Goal: Transaction & Acquisition: Purchase product/service

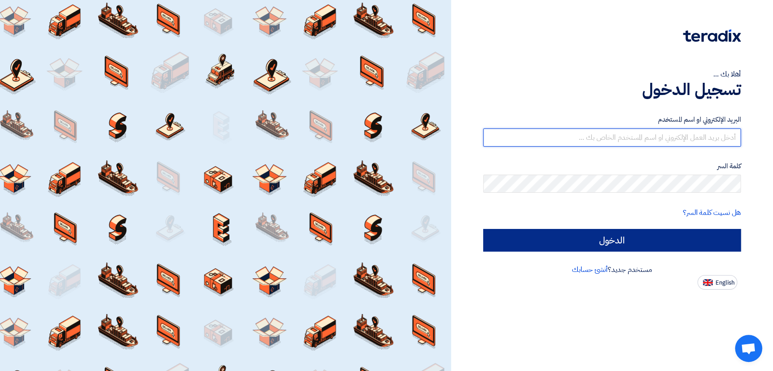
type input "[EMAIL_ADDRESS][DOMAIN_NAME]"
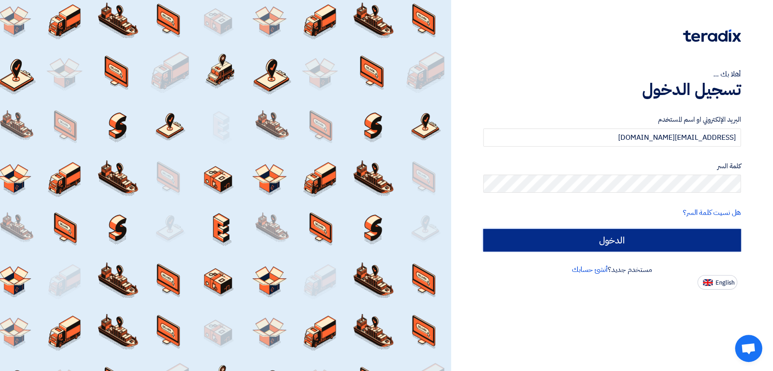
click at [604, 238] on input "الدخول" at bounding box center [612, 240] width 258 height 23
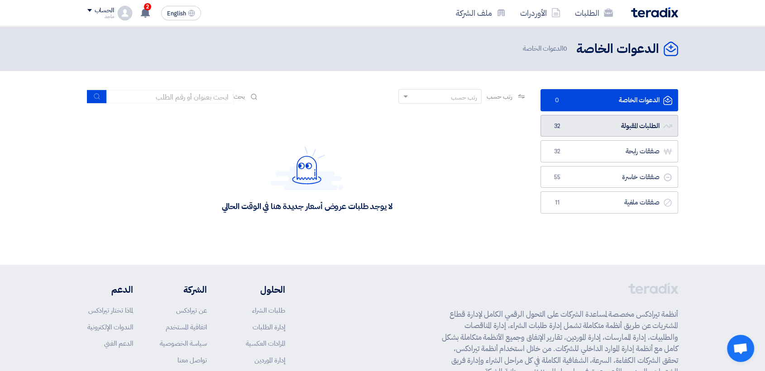
click at [627, 123] on link "الطلبات المقبولة الطلبات المقبولة 32" at bounding box center [610, 126] width 138 height 22
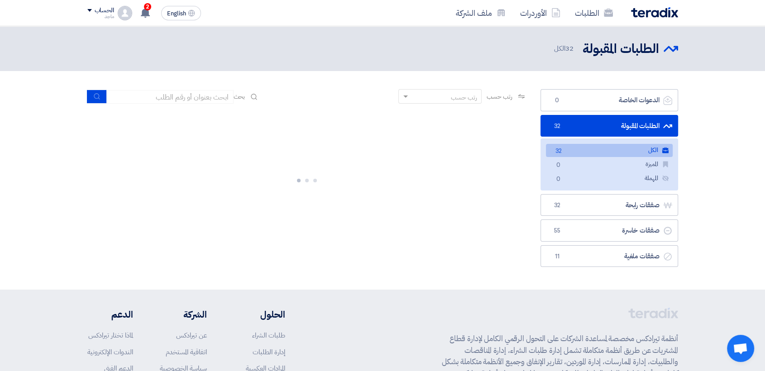
click at [627, 123] on link "الطلبات المقبولة الطلبات المقبولة 32" at bounding box center [610, 126] width 138 height 22
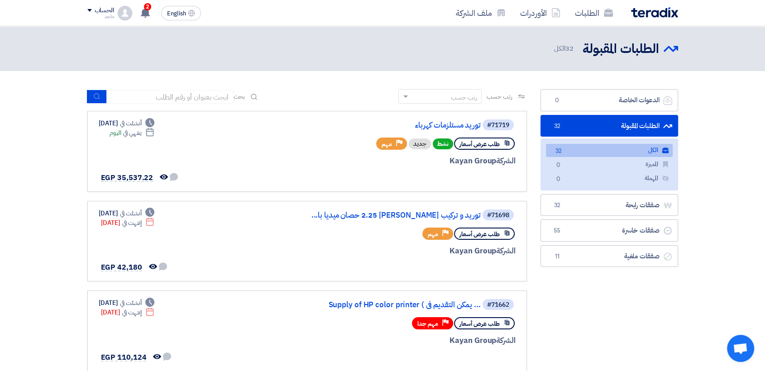
click at [627, 123] on link "الطلبات المقبولة الطلبات المقبولة 32" at bounding box center [610, 126] width 138 height 22
click at [429, 127] on link "توريد مستلزمات كهرباء" at bounding box center [390, 125] width 181 height 8
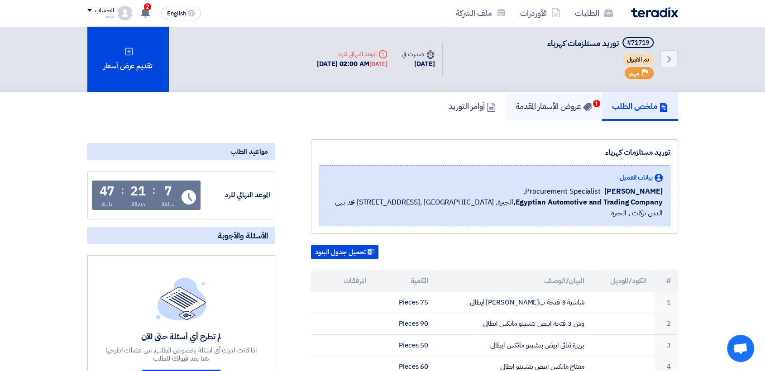
click at [564, 109] on h5 "عروض الأسعار المقدمة 1" at bounding box center [554, 106] width 77 height 10
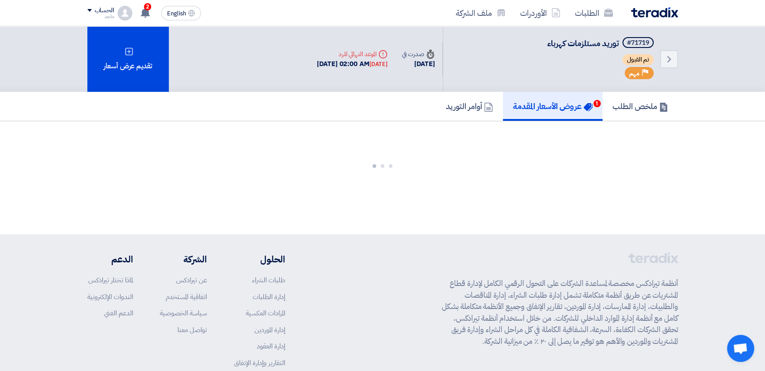
click at [564, 109] on h5 "عروض الأسعار المقدمة 1" at bounding box center [553, 106] width 80 height 10
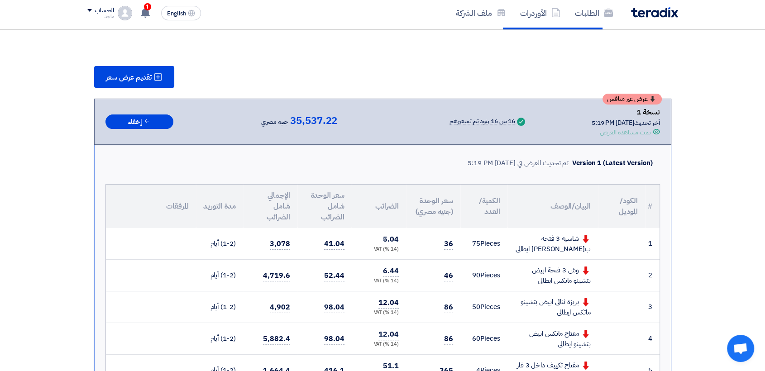
scroll to position [122, 0]
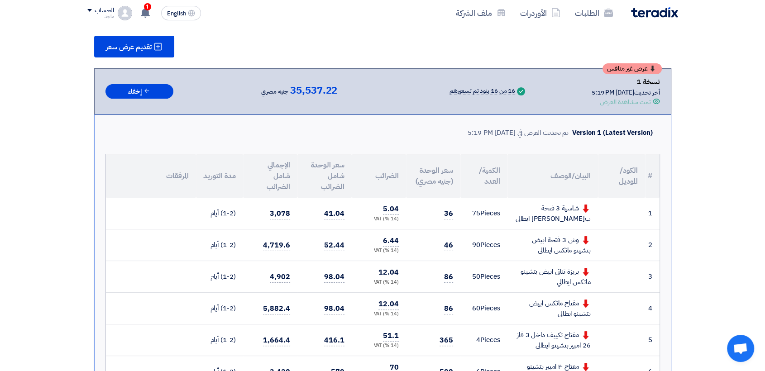
click at [430, 213] on td "36" at bounding box center [433, 214] width 54 height 32
click at [141, 12] on icon at bounding box center [145, 13] width 10 height 10
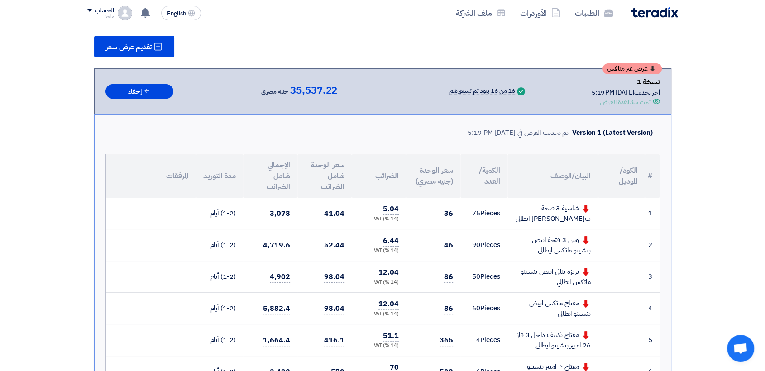
click at [437, 212] on td "36" at bounding box center [433, 214] width 54 height 32
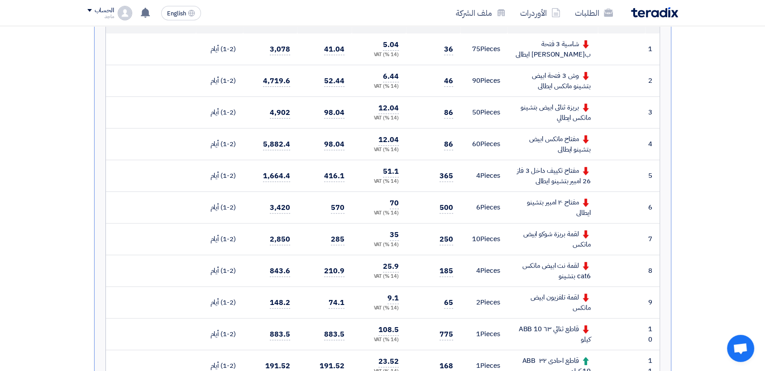
scroll to position [290, 0]
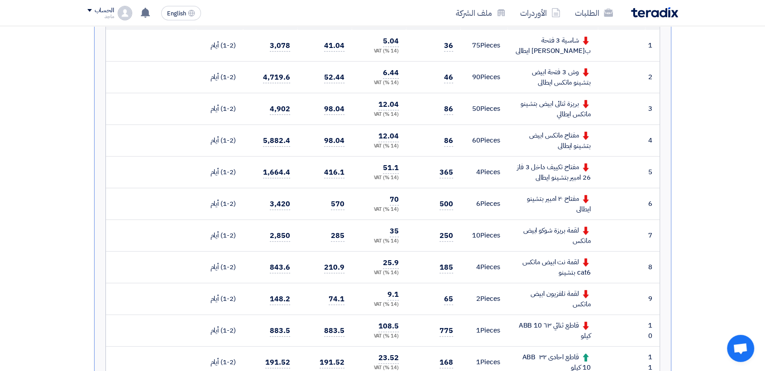
click at [434, 43] on td "36" at bounding box center [433, 46] width 54 height 32
click at [453, 44] on span "36" at bounding box center [448, 45] width 9 height 11
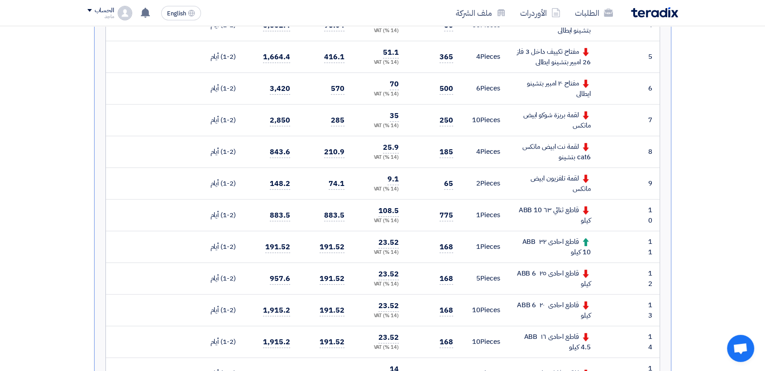
scroll to position [81, 0]
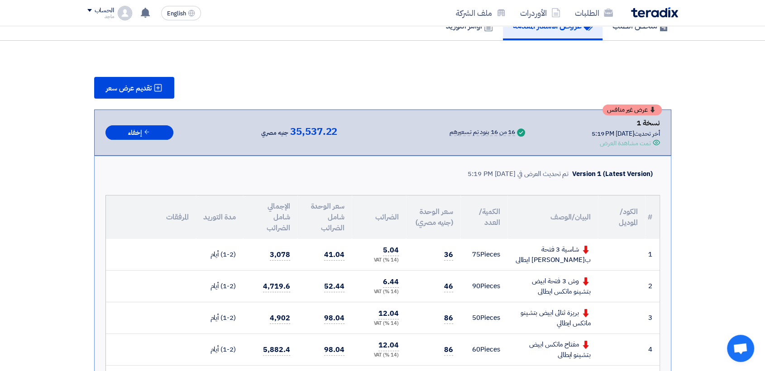
click at [443, 251] on td "36" at bounding box center [433, 255] width 54 height 32
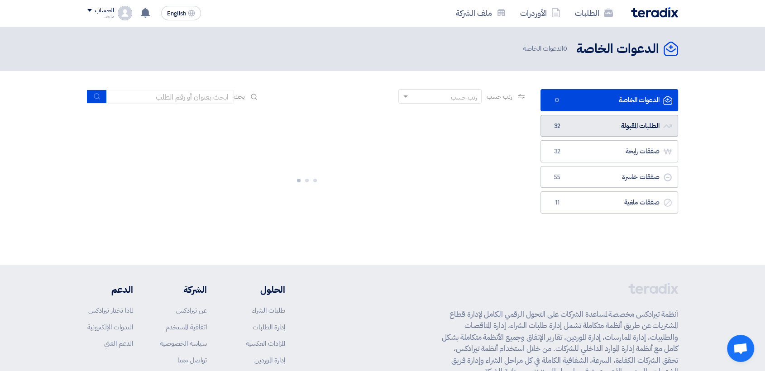
click at [558, 123] on span "32" at bounding box center [557, 126] width 11 height 9
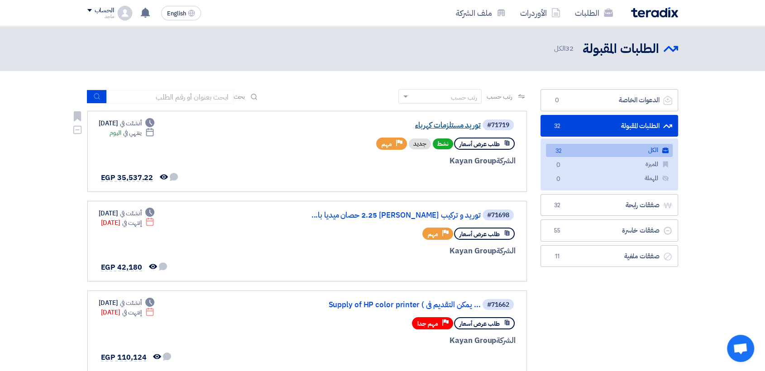
click at [449, 128] on link "توريد مستلزمات كهرباء" at bounding box center [390, 125] width 181 height 8
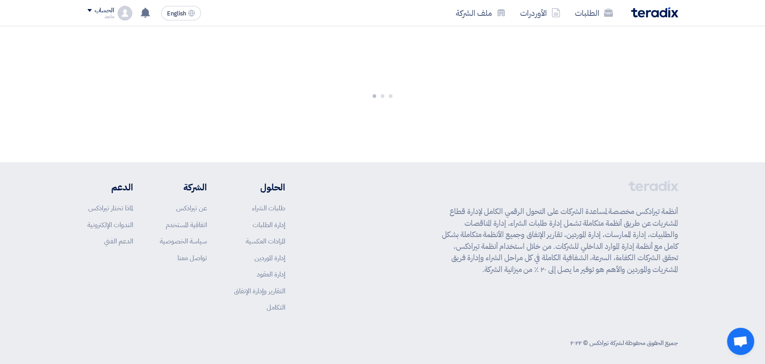
click at [449, 128] on div at bounding box center [382, 94] width 765 height 136
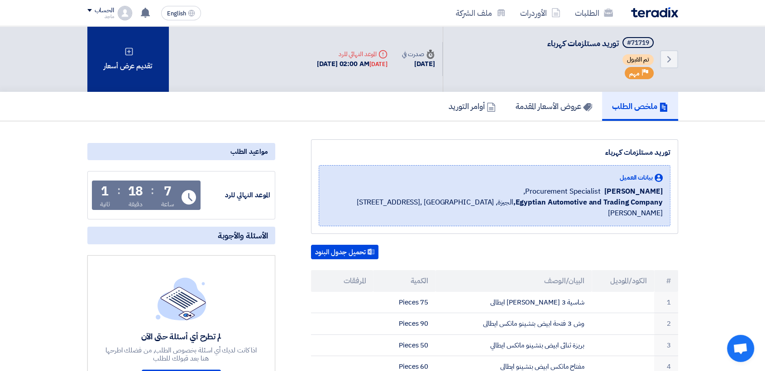
click at [140, 74] on div "تقديم عرض أسعار" at bounding box center [127, 59] width 81 height 66
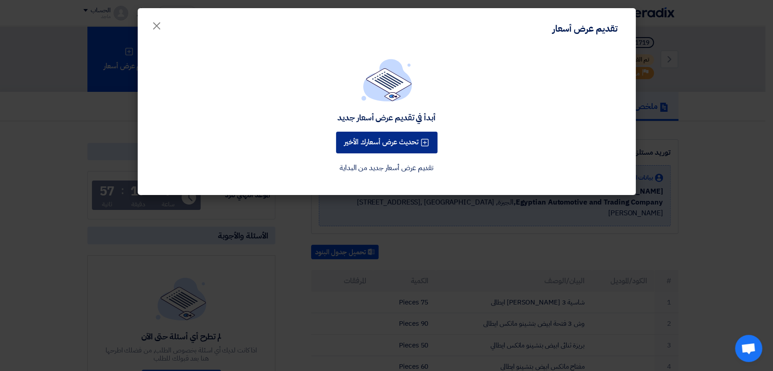
click at [380, 149] on button "تحديث عرض أسعارك الأخير" at bounding box center [386, 143] width 101 height 22
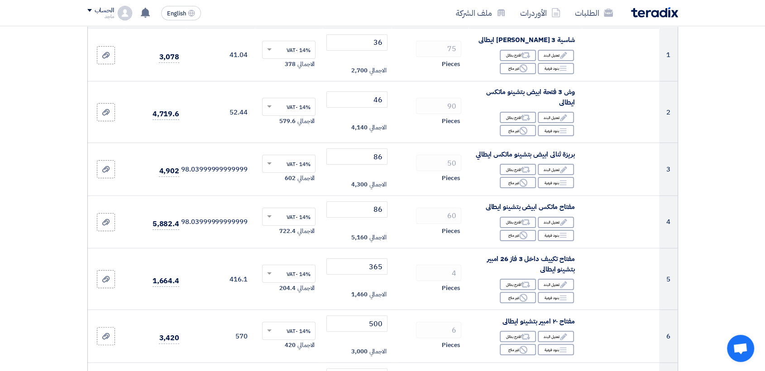
scroll to position [144, 0]
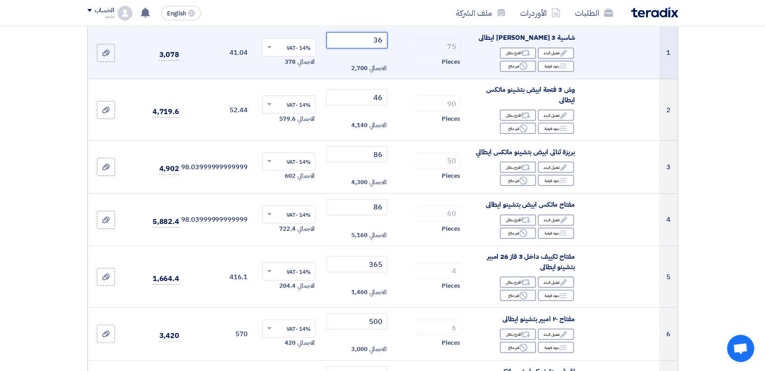
click at [350, 36] on input "36" at bounding box center [356, 40] width 61 height 16
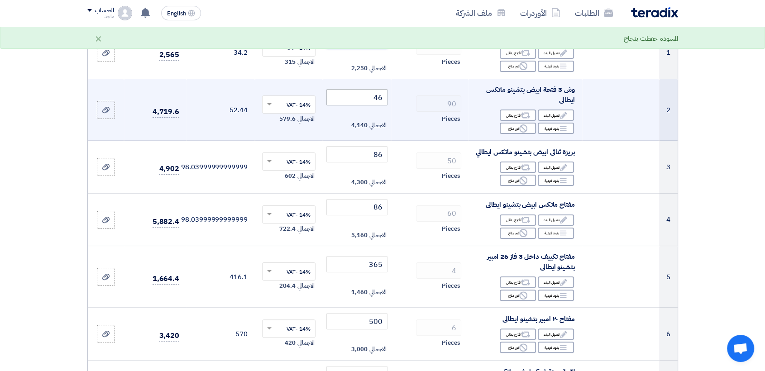
type input "30"
click at [361, 93] on input "46" at bounding box center [356, 97] width 61 height 16
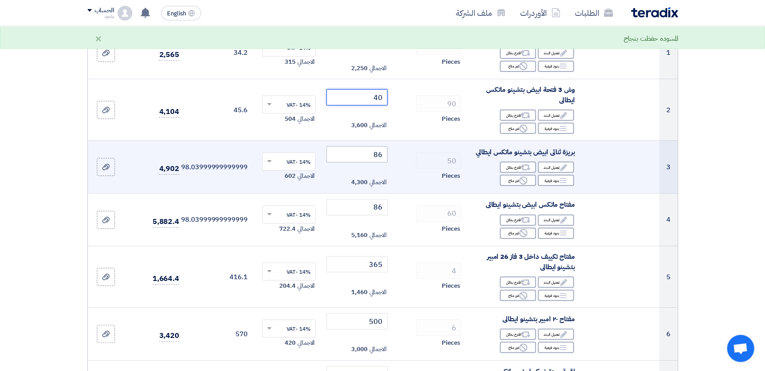
type input "40"
click at [367, 158] on input "86" at bounding box center [356, 154] width 61 height 16
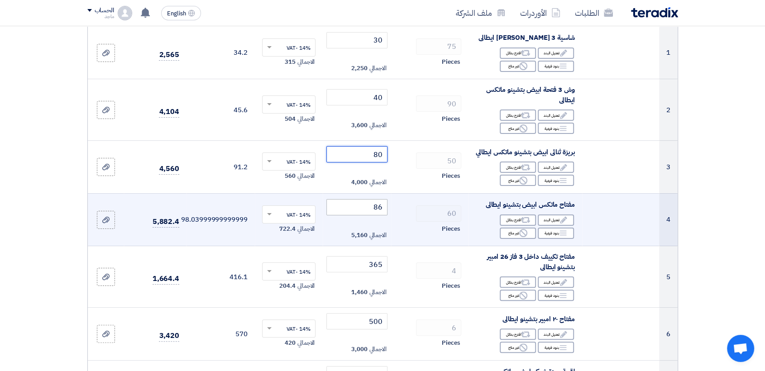
type input "80"
click at [366, 216] on input "86" at bounding box center [356, 207] width 61 height 16
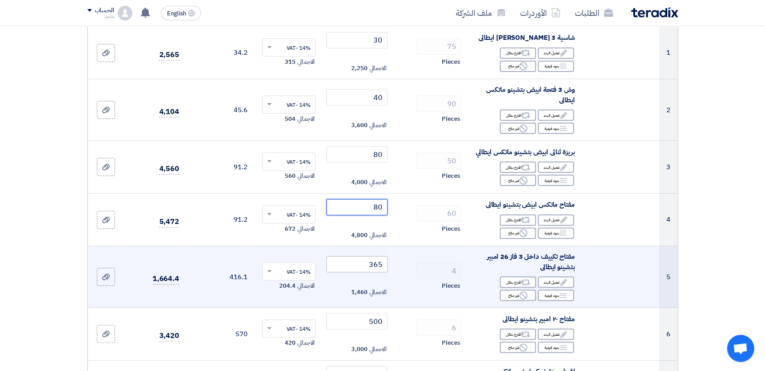
type input "80"
click at [365, 273] on input "365" at bounding box center [356, 264] width 61 height 16
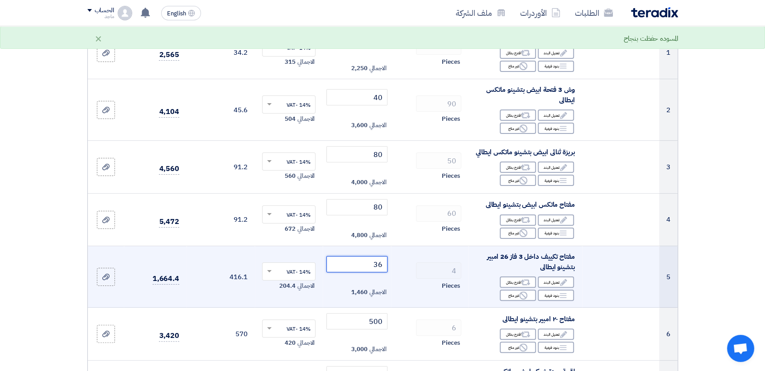
type input "3"
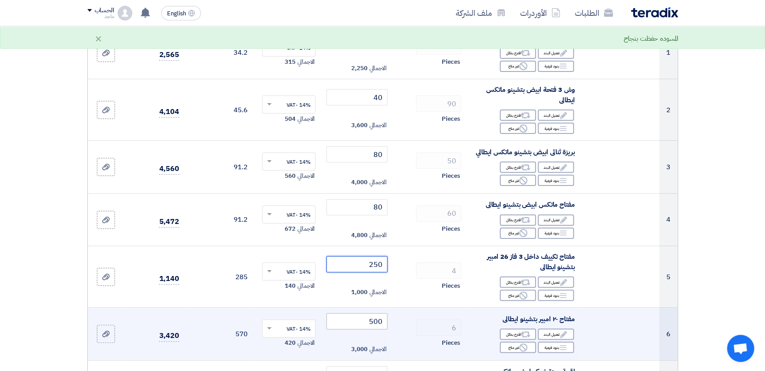
type input "250"
click at [356, 330] on input "500" at bounding box center [356, 321] width 61 height 16
type input "5"
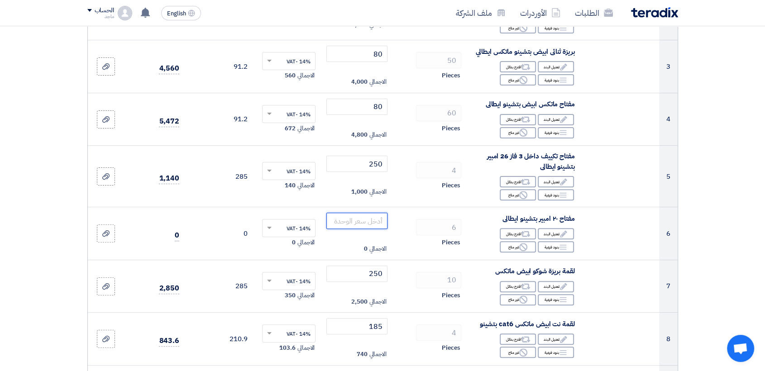
scroll to position [247, 0]
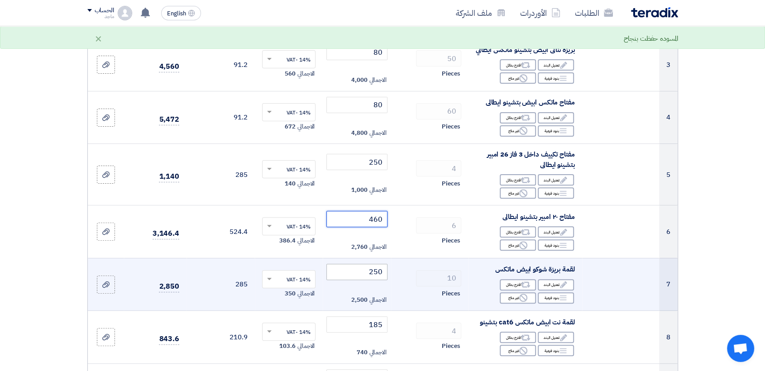
type input "460"
click at [340, 276] on input "250" at bounding box center [356, 272] width 61 height 16
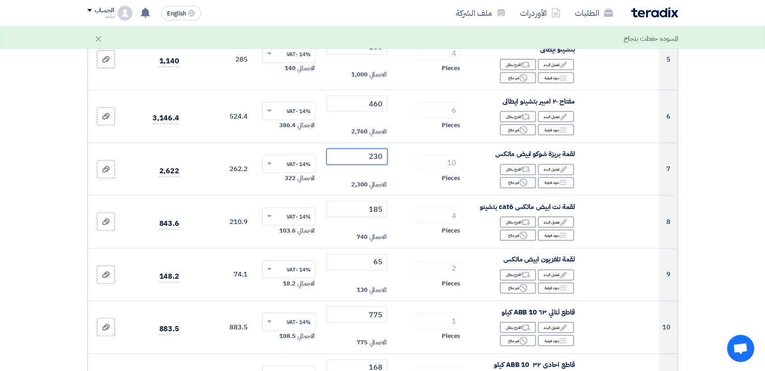
scroll to position [364, 0]
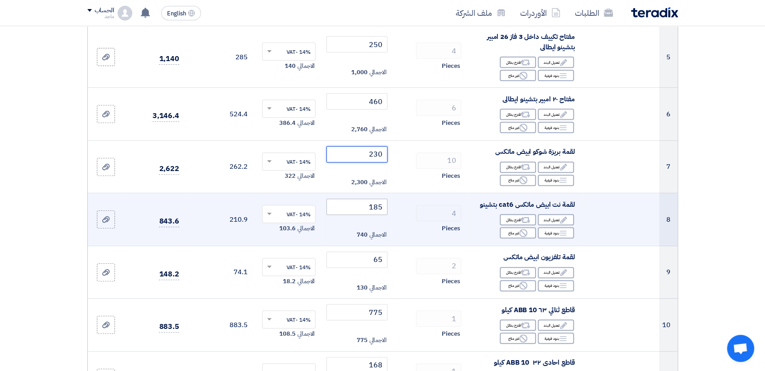
type input "230"
click at [348, 215] on input "185" at bounding box center [356, 207] width 61 height 16
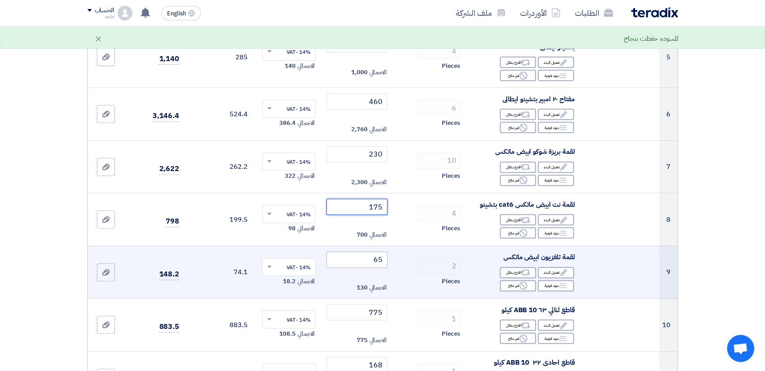
type input "175"
click at [343, 265] on input "65" at bounding box center [356, 260] width 61 height 16
type input "6"
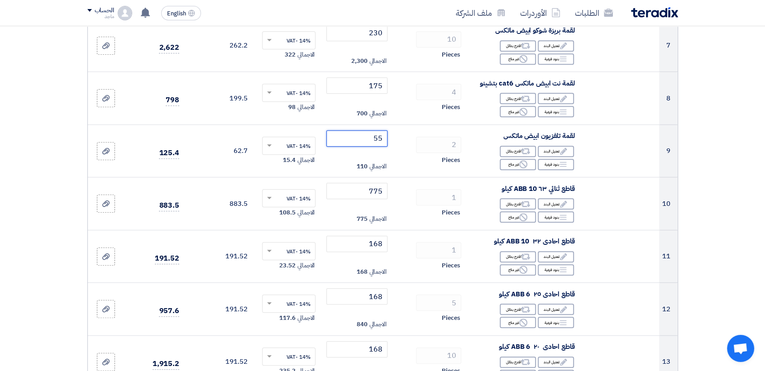
scroll to position [496, 0]
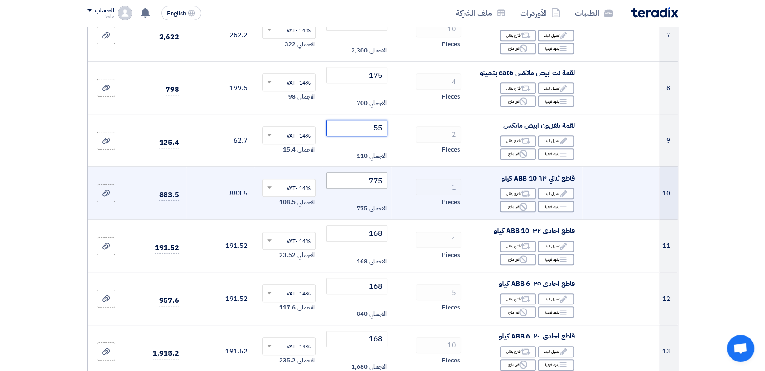
type input "55"
click at [351, 189] on input "775" at bounding box center [356, 181] width 61 height 16
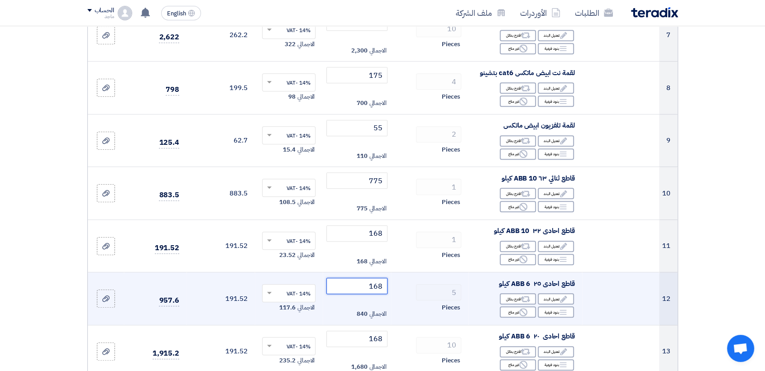
click at [355, 294] on input "168" at bounding box center [356, 286] width 61 height 16
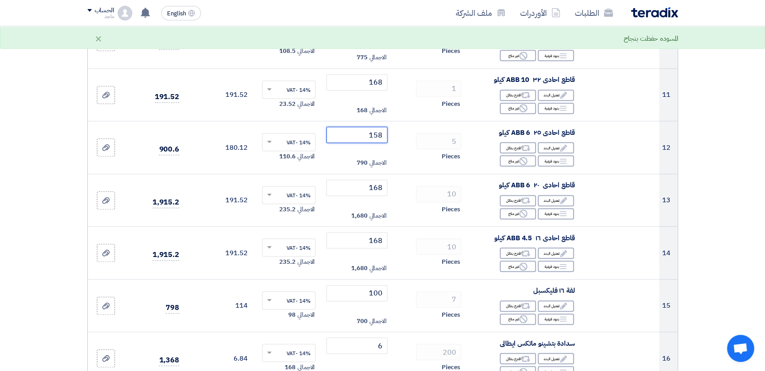
scroll to position [656, 0]
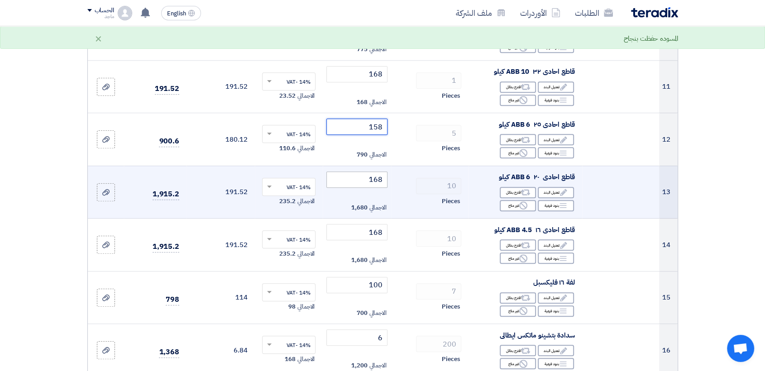
type input "158"
click at [362, 185] on input "168" at bounding box center [356, 180] width 61 height 16
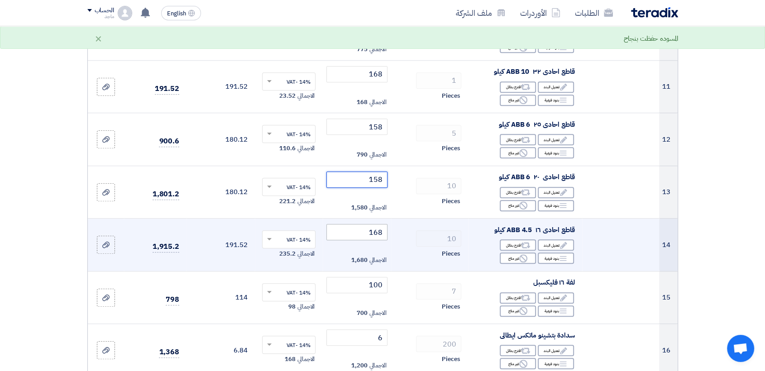
type input "158"
click at [359, 240] on input "168" at bounding box center [356, 232] width 61 height 16
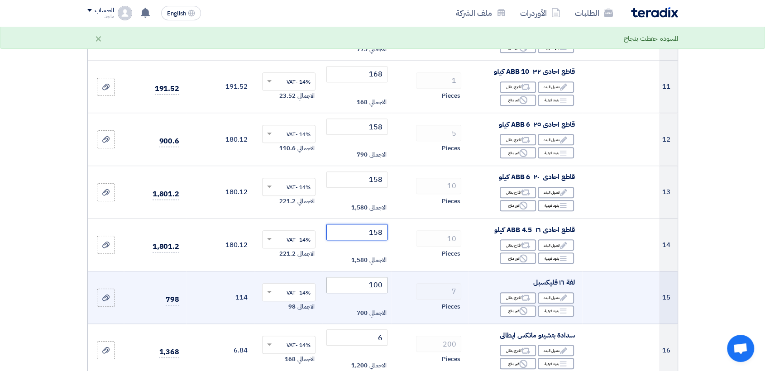
type input "158"
click at [340, 292] on input "100" at bounding box center [356, 285] width 61 height 16
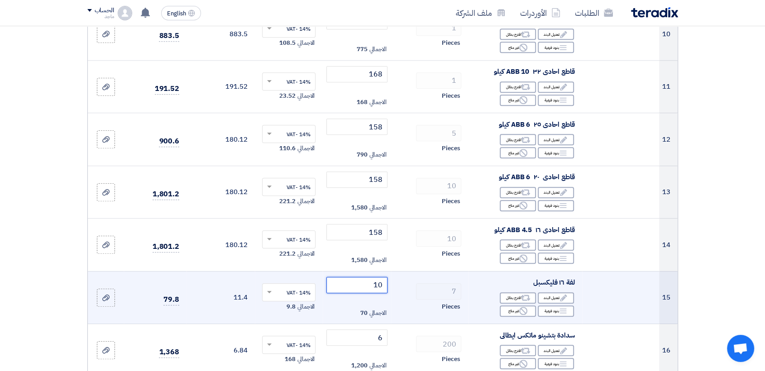
type input "1"
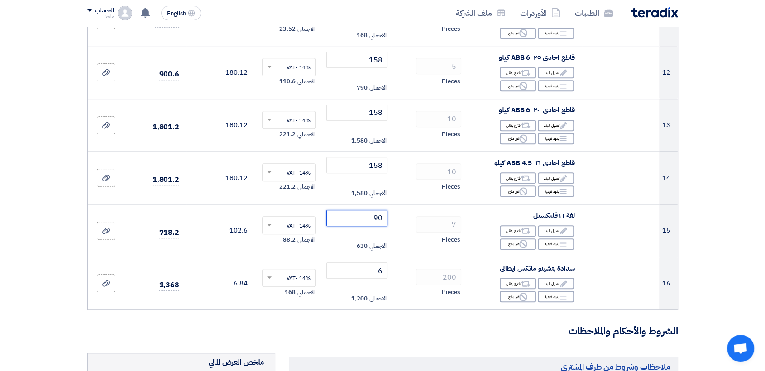
scroll to position [724, 0]
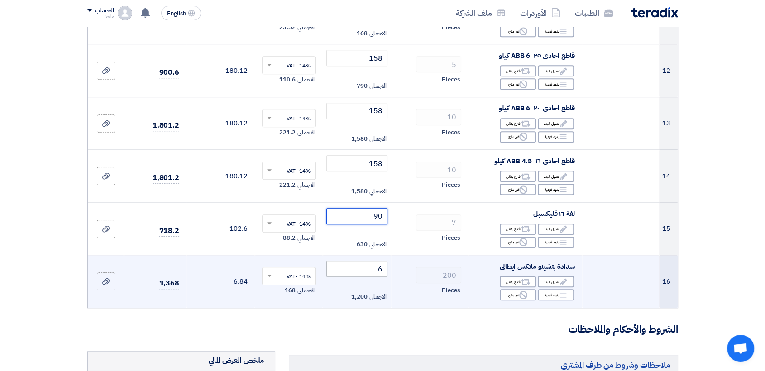
type input "90"
click at [369, 277] on input "6" at bounding box center [356, 269] width 61 height 16
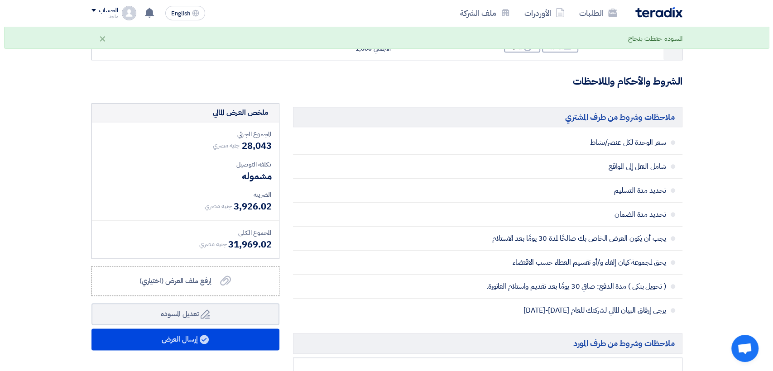
scroll to position [977, 0]
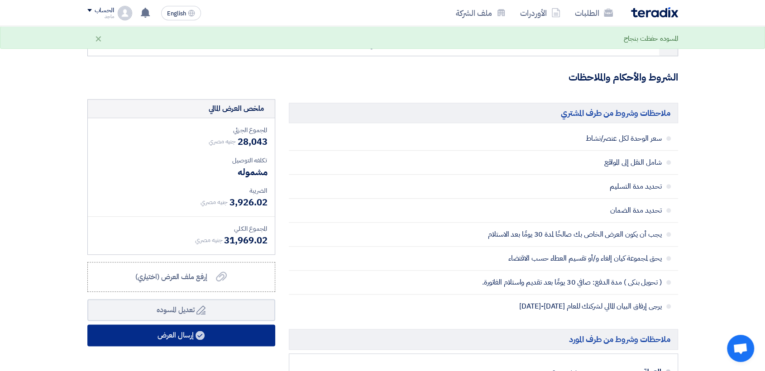
type input "5"
click at [228, 340] on button "إرسال العرض" at bounding box center [181, 336] width 188 height 22
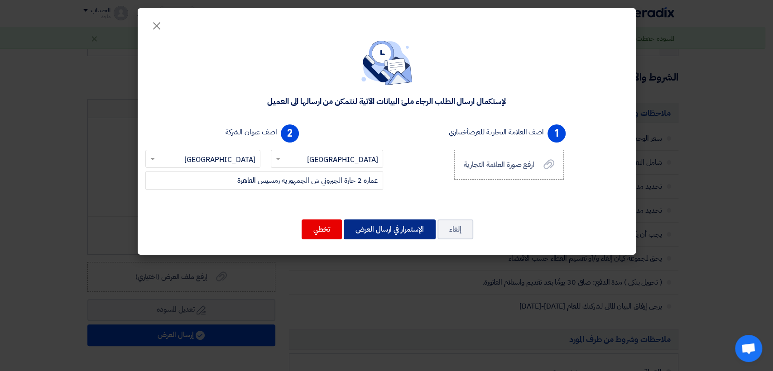
click at [377, 230] on button "الإستمرار في ارسال العرض" at bounding box center [390, 230] width 92 height 20
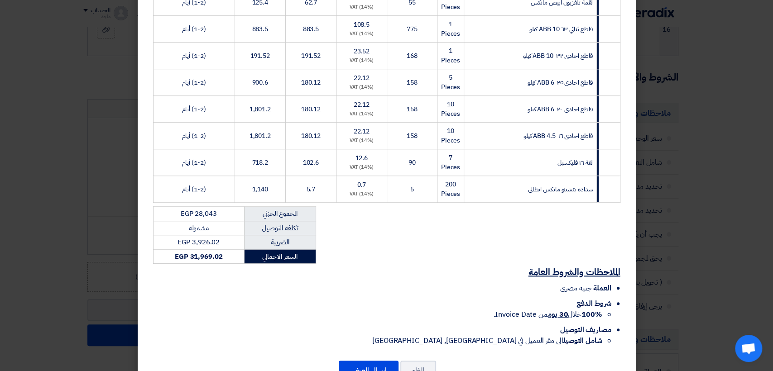
scroll to position [428, 0]
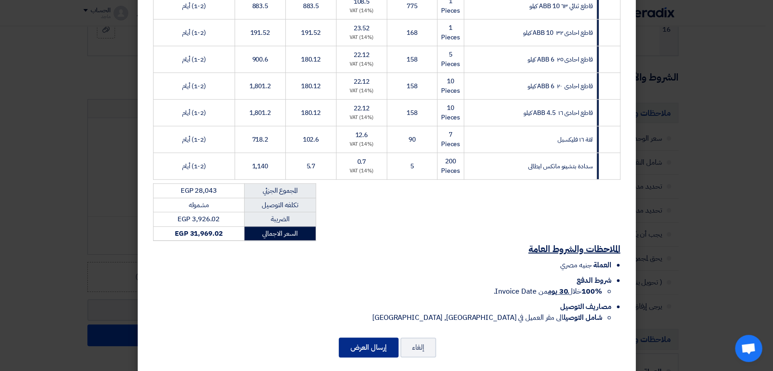
click at [362, 338] on button "إرسال العرض" at bounding box center [369, 348] width 60 height 20
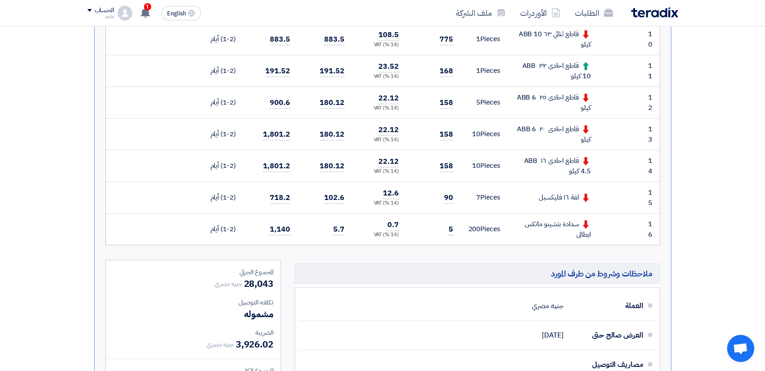
scroll to position [583, 0]
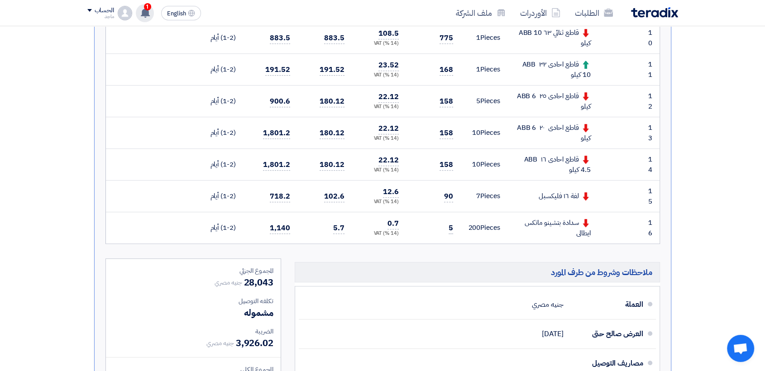
click at [145, 7] on span "1" at bounding box center [147, 6] width 7 height 7
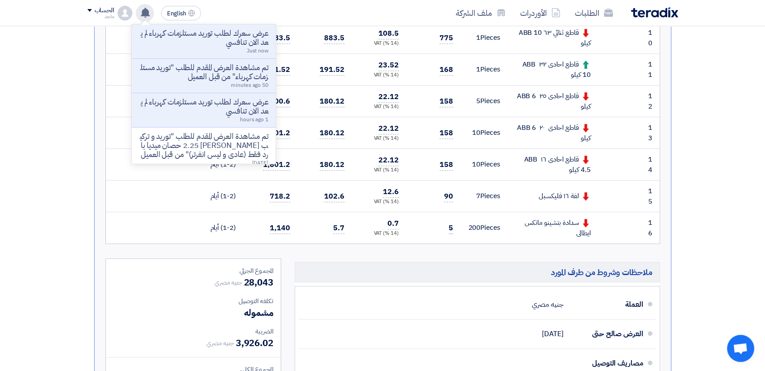
click at [169, 41] on p "عرض سعرك لطلب توريد مستلزمات كهرباء لم يعد الان تنافسي" at bounding box center [203, 38] width 129 height 18
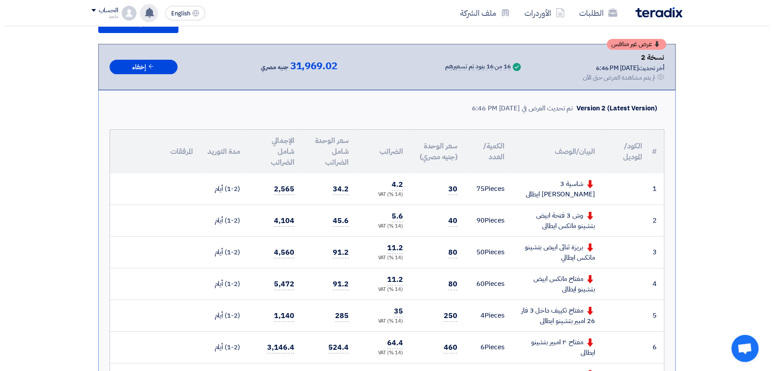
scroll to position [144, 0]
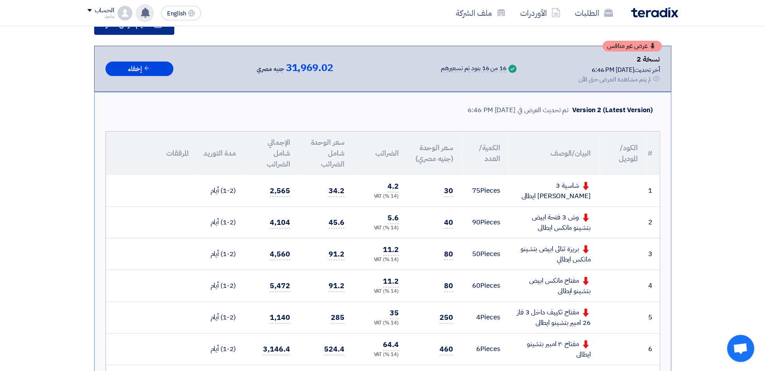
click at [135, 28] on span "تقديم عرض سعر" at bounding box center [129, 24] width 46 height 7
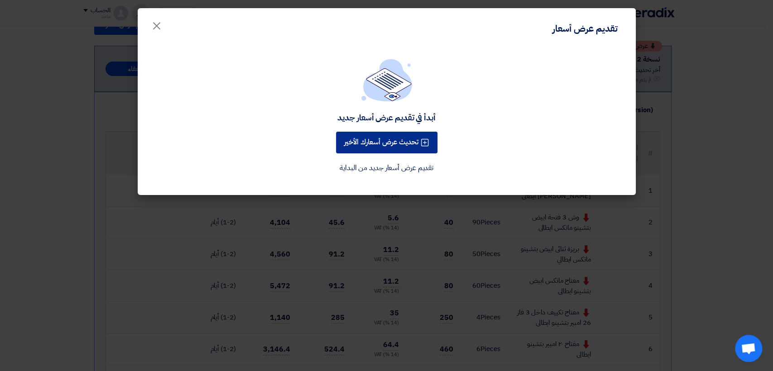
click at [377, 140] on button "تحديث عرض أسعارك الأخير" at bounding box center [386, 143] width 101 height 22
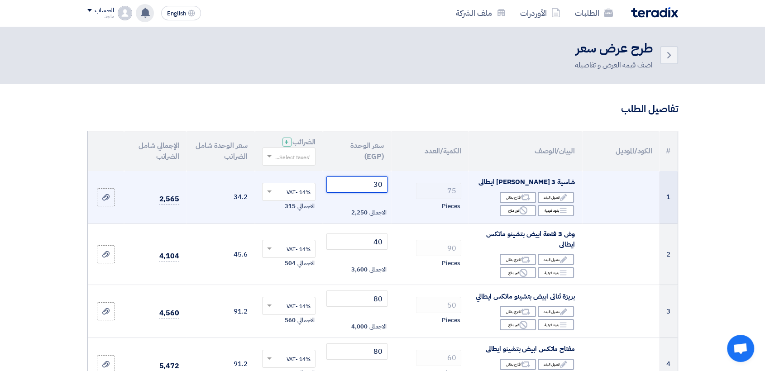
click at [370, 183] on input "30" at bounding box center [356, 185] width 61 height 16
type input "3"
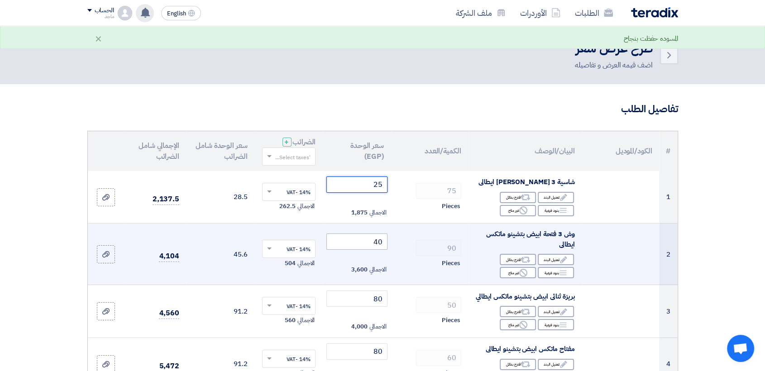
type input "25"
click at [366, 239] on input "40" at bounding box center [356, 242] width 61 height 16
type input "4"
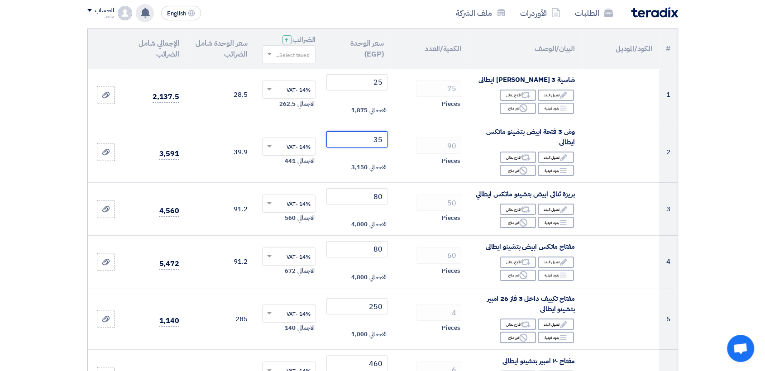
scroll to position [106, 0]
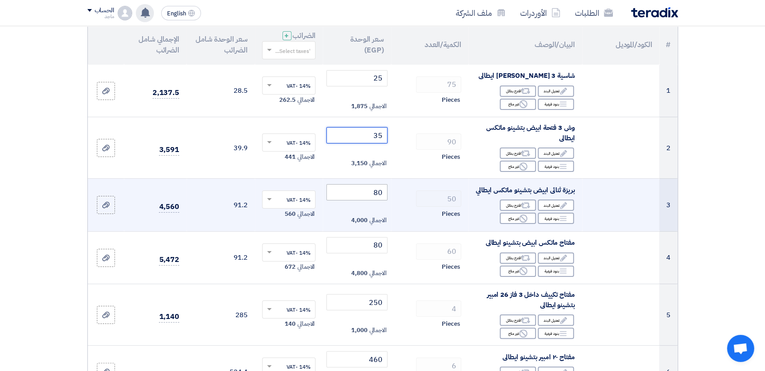
type input "35"
click at [355, 192] on input "80" at bounding box center [356, 192] width 61 height 16
type input "8"
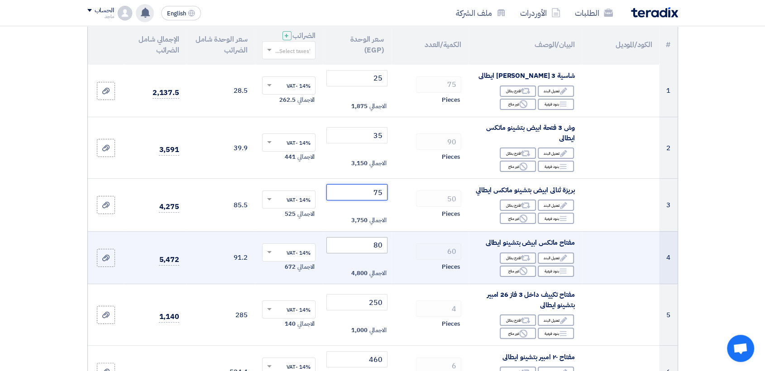
type input "75"
click at [364, 254] on input "80" at bounding box center [356, 245] width 61 height 16
type input "8"
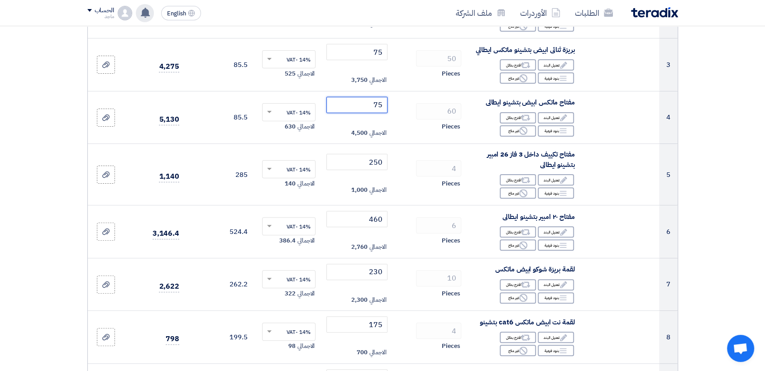
scroll to position [251, 0]
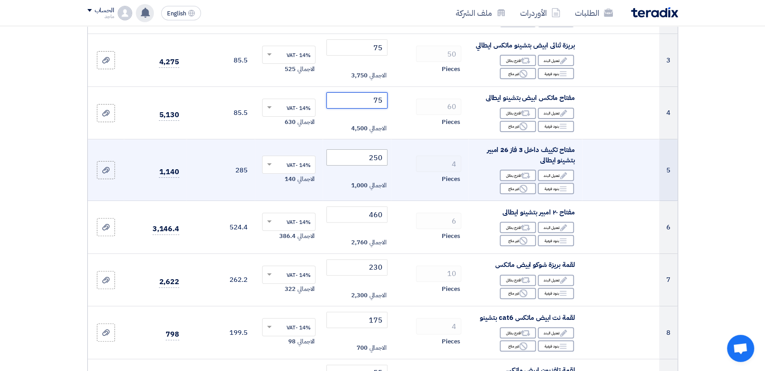
type input "75"
click at [349, 166] on input "250" at bounding box center [356, 157] width 61 height 16
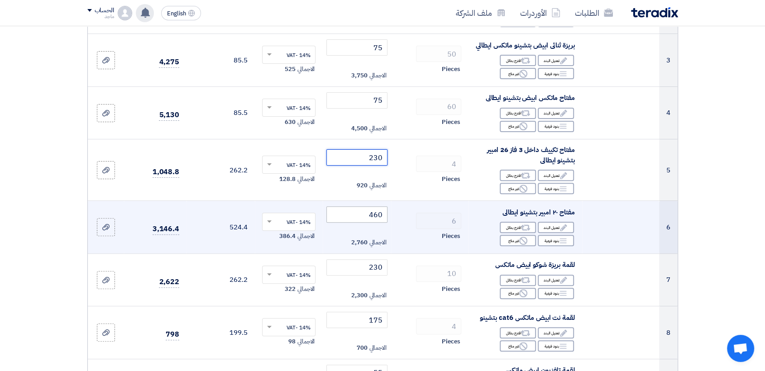
type input "230"
click at [345, 216] on input "460" at bounding box center [356, 214] width 61 height 16
type input "4"
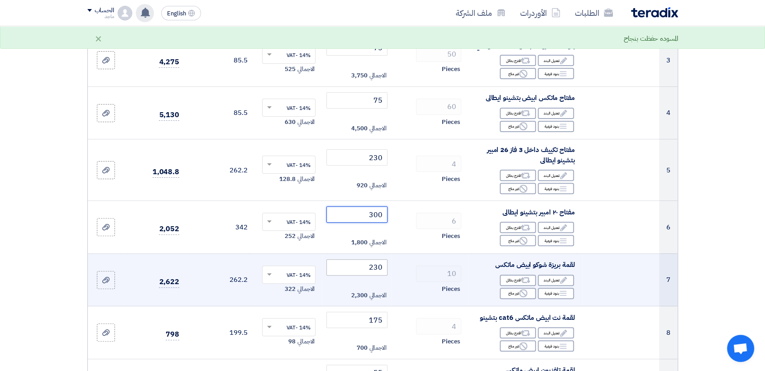
type input "300"
click at [348, 276] on input "230" at bounding box center [356, 267] width 61 height 16
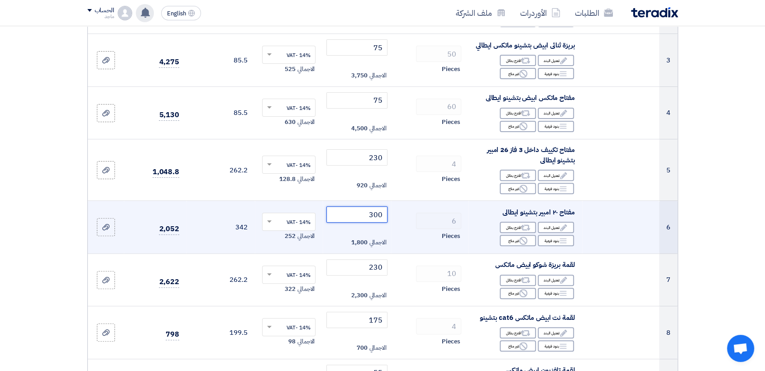
click at [350, 220] on input "300" at bounding box center [356, 214] width 61 height 16
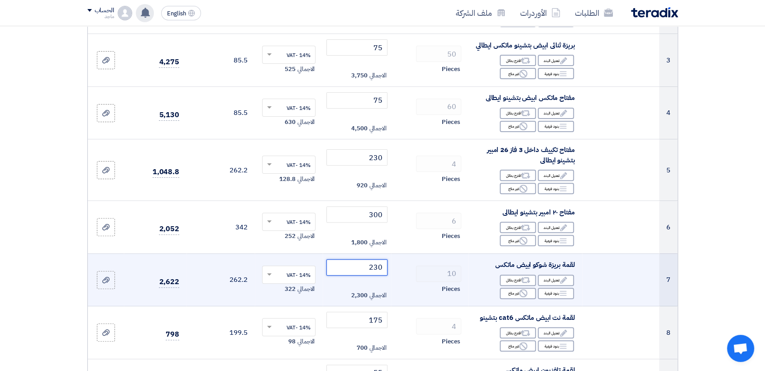
click at [363, 276] on input "230" at bounding box center [356, 267] width 61 height 16
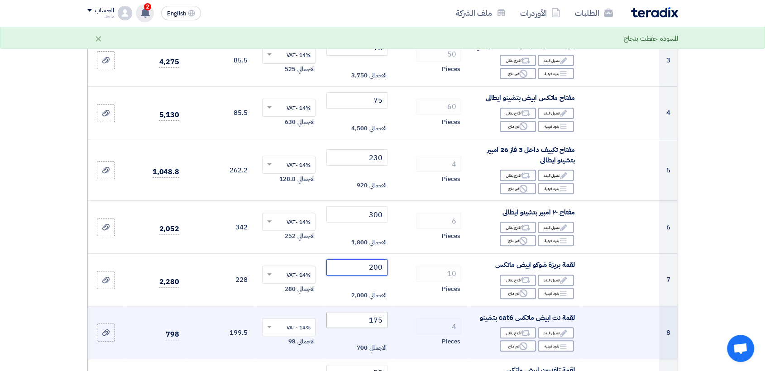
type input "200"
click at [359, 326] on input "175" at bounding box center [356, 320] width 61 height 16
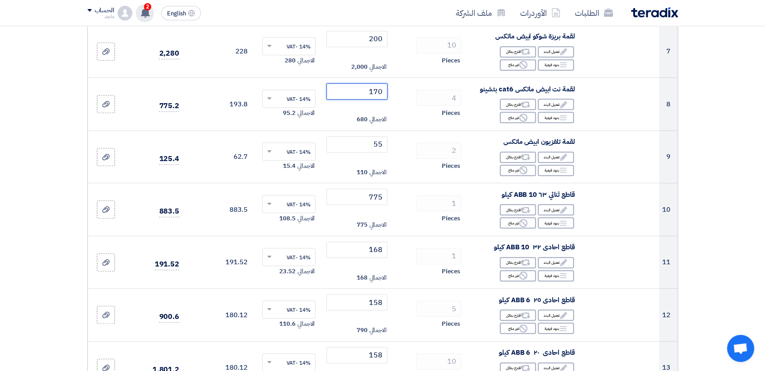
scroll to position [497, 0]
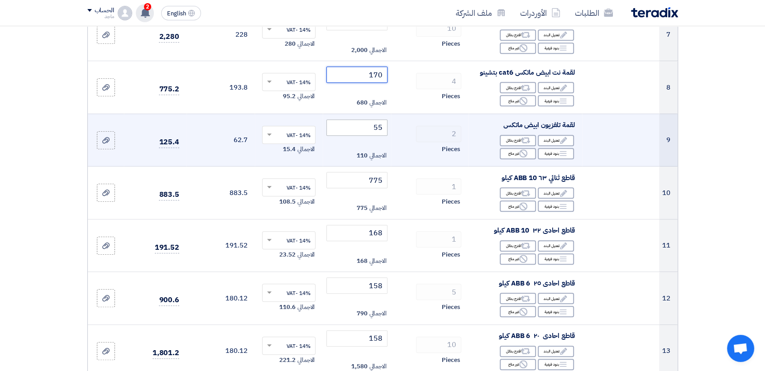
type input "170"
click at [360, 132] on input "55" at bounding box center [356, 128] width 61 height 16
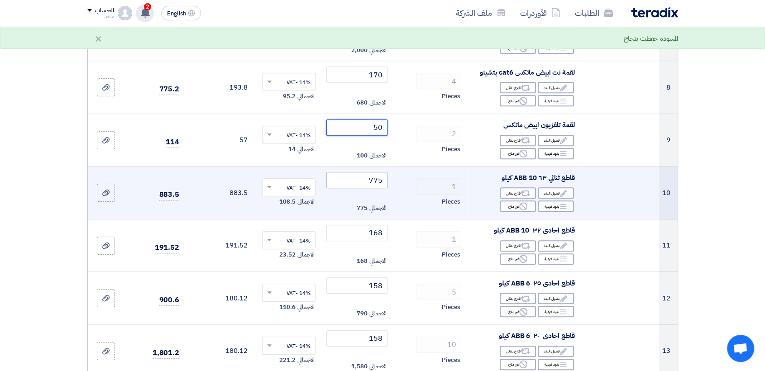
type input "50"
click at [357, 187] on input "775" at bounding box center [356, 180] width 61 height 16
type input "7"
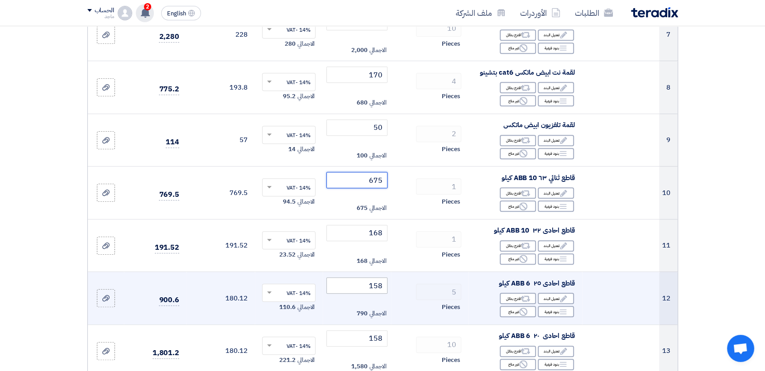
type input "675"
click at [368, 294] on input "158" at bounding box center [356, 286] width 61 height 16
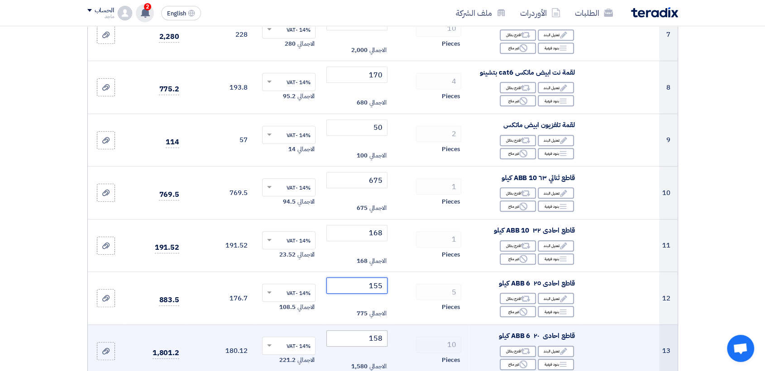
type input "155"
click at [362, 347] on input "158" at bounding box center [356, 339] width 61 height 16
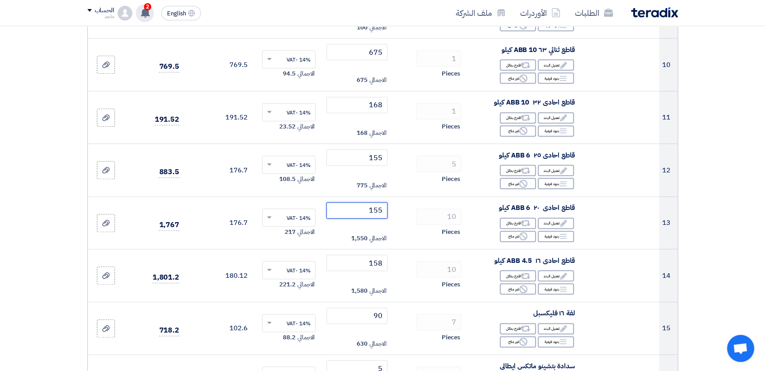
scroll to position [633, 0]
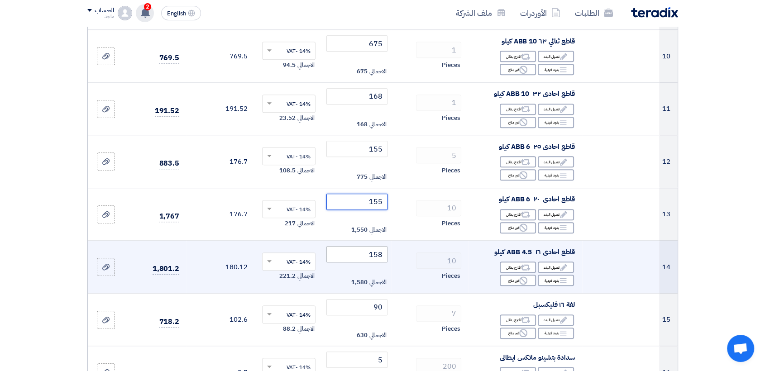
type input "155"
click at [354, 263] on input "158" at bounding box center [356, 254] width 61 height 16
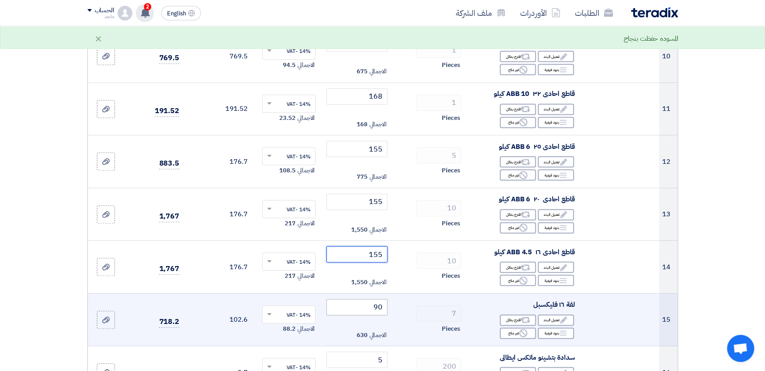
type input "155"
click at [363, 312] on input "90" at bounding box center [356, 307] width 61 height 16
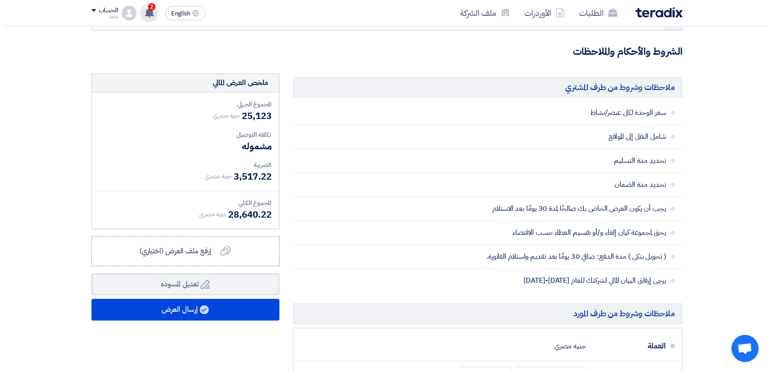
scroll to position [1005, 0]
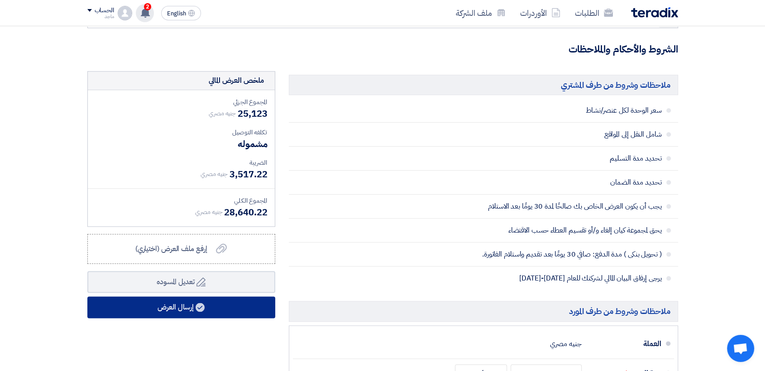
click at [215, 318] on button "إرسال العرض" at bounding box center [181, 308] width 188 height 22
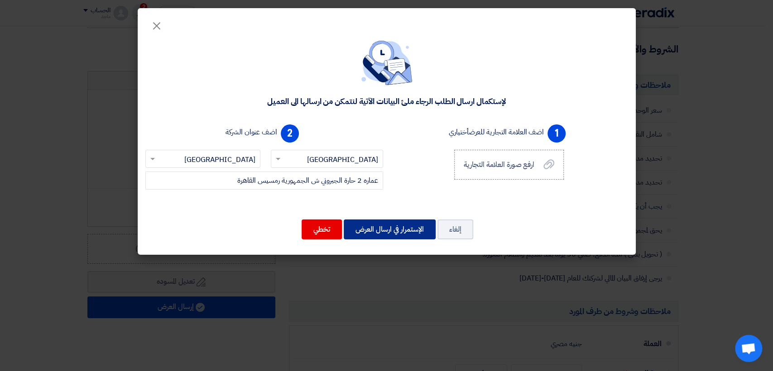
click at [391, 231] on button "الإستمرار في ارسال العرض" at bounding box center [390, 230] width 92 height 20
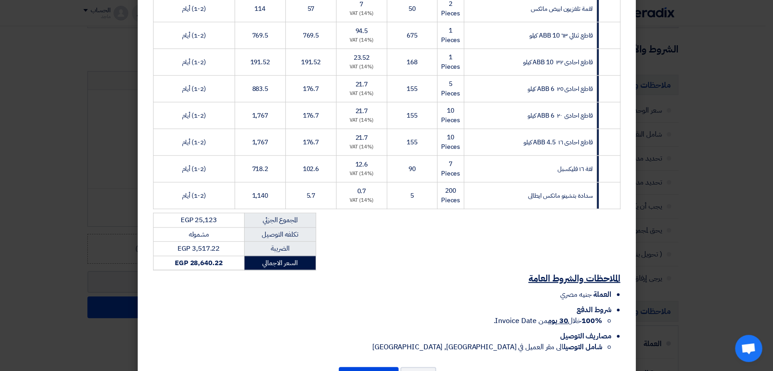
scroll to position [428, 0]
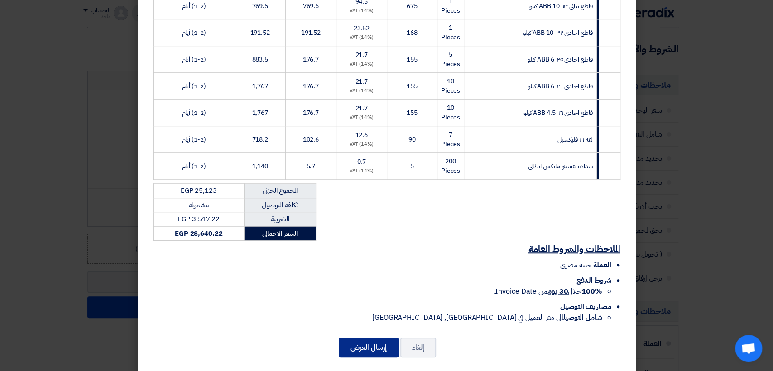
click at [365, 338] on button "إرسال العرض" at bounding box center [369, 348] width 60 height 20
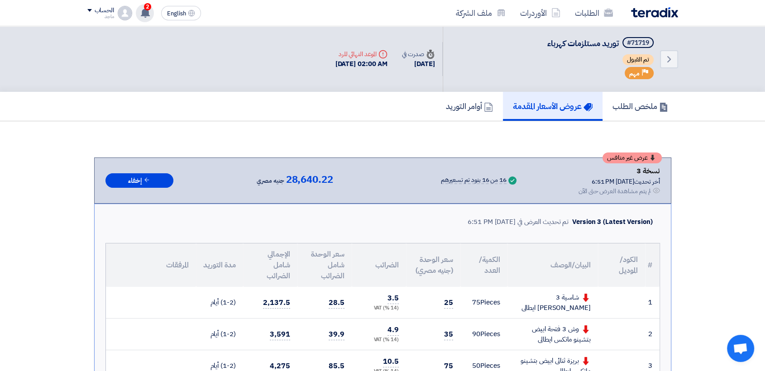
click at [143, 8] on icon at bounding box center [145, 13] width 10 height 10
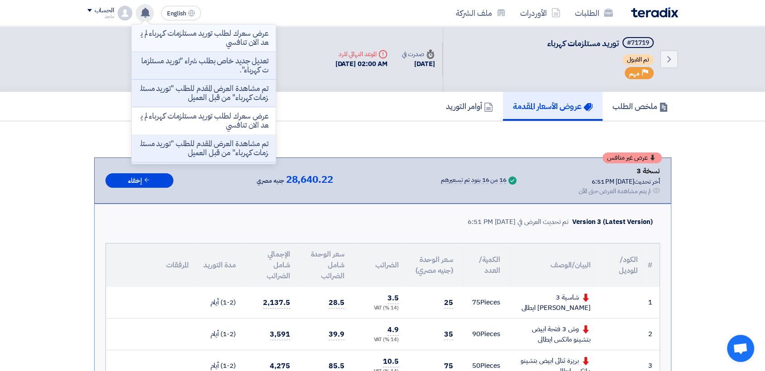
click at [188, 37] on p "عرض سعرك لطلب توريد مستلزمات كهرباء لم يعد الان تنافسي" at bounding box center [203, 38] width 129 height 18
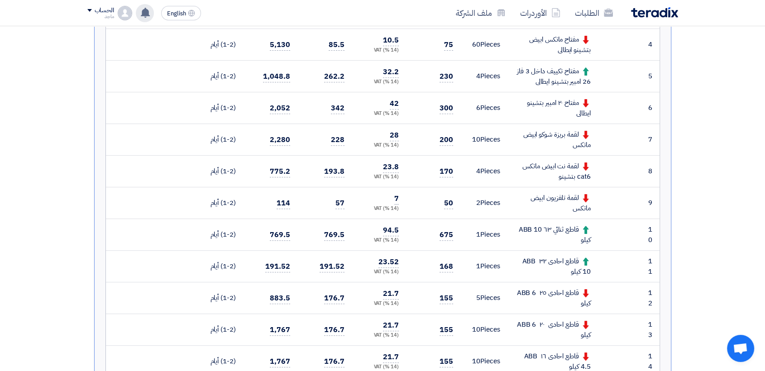
scroll to position [362, 0]
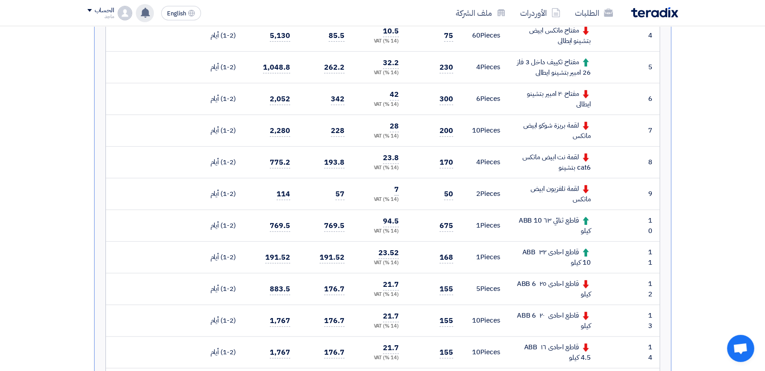
drag, startPoint x: 761, startPoint y: 120, endPoint x: 757, endPoint y: 139, distance: 19.5
click at [757, 139] on section "عرض غير منافس نسخة 3 أخر تحديث [DATE] 6:51 PM Offer is Seen لم يتم مشاهدة العرض…" at bounding box center [382, 274] width 765 height 1031
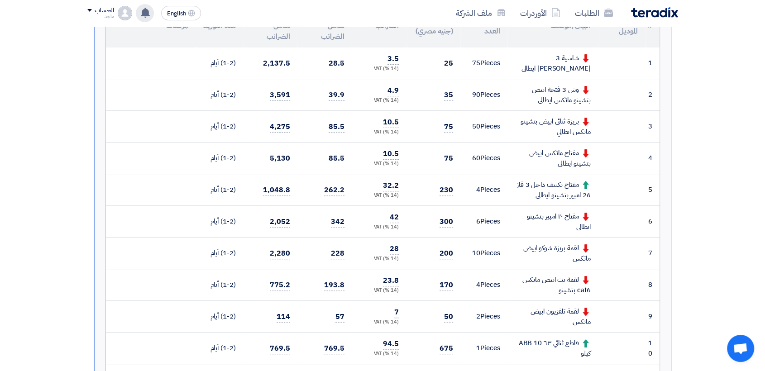
scroll to position [0, 0]
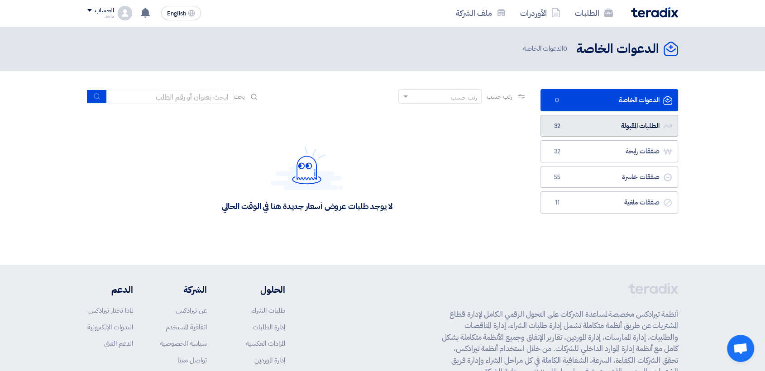
click at [556, 127] on span "32" at bounding box center [557, 126] width 11 height 9
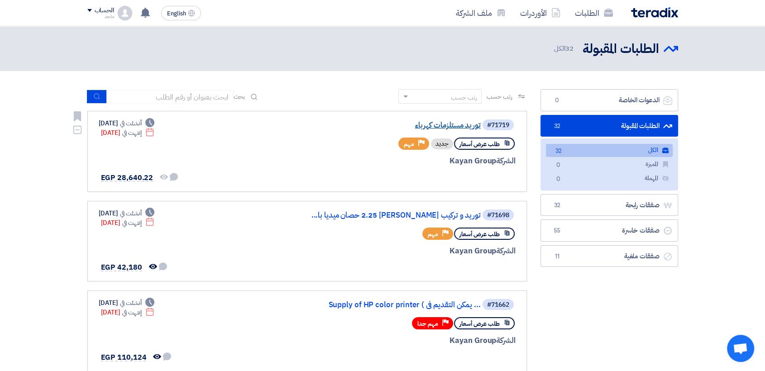
click at [453, 122] on link "توريد مستلزمات كهرباء" at bounding box center [390, 125] width 181 height 8
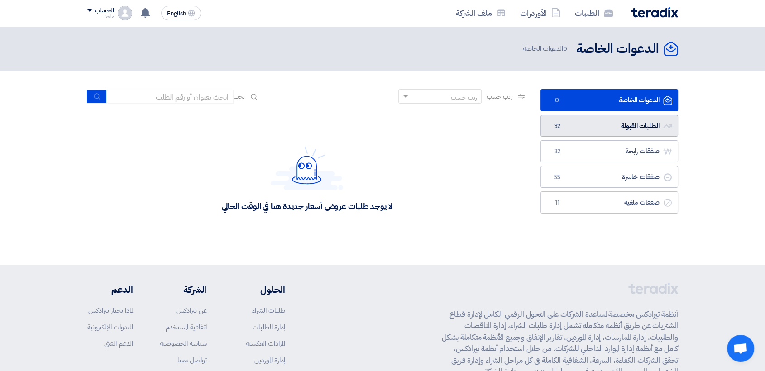
click at [553, 128] on span "32" at bounding box center [557, 126] width 11 height 9
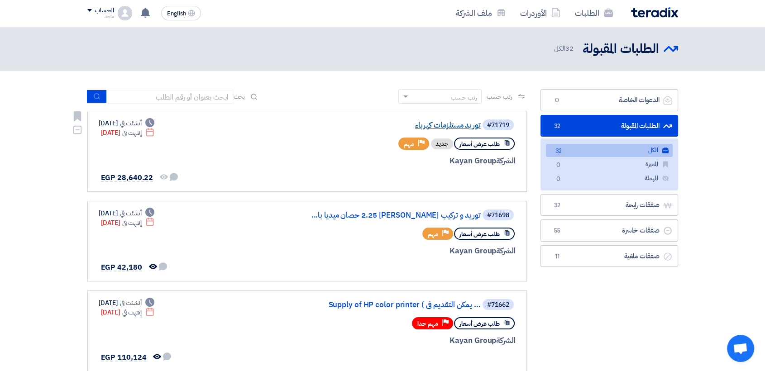
click at [455, 125] on link "توريد مستلزمات كهرباء" at bounding box center [390, 125] width 181 height 8
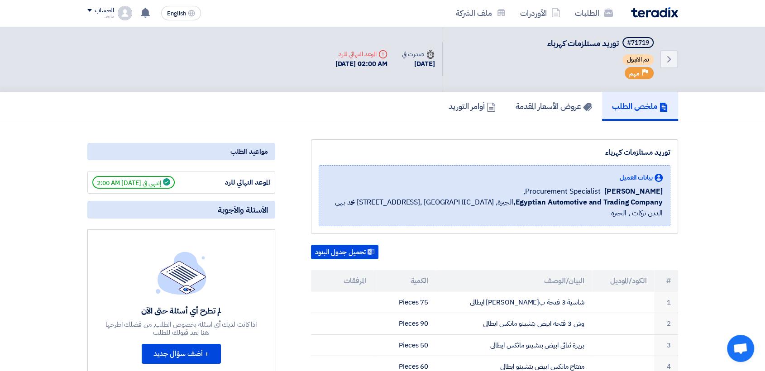
drag, startPoint x: 772, startPoint y: 30, endPoint x: 561, endPoint y: 240, distance: 297.1
click at [561, 245] on div "تحميل جدول البنود" at bounding box center [494, 252] width 367 height 14
